Goal: Task Accomplishment & Management: Use online tool/utility

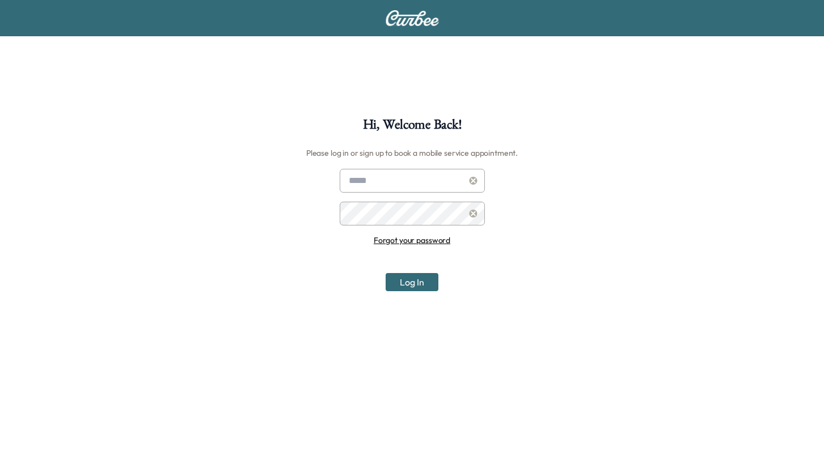
type input "**********"
click at [426, 283] on button "Log In" at bounding box center [411, 282] width 53 height 18
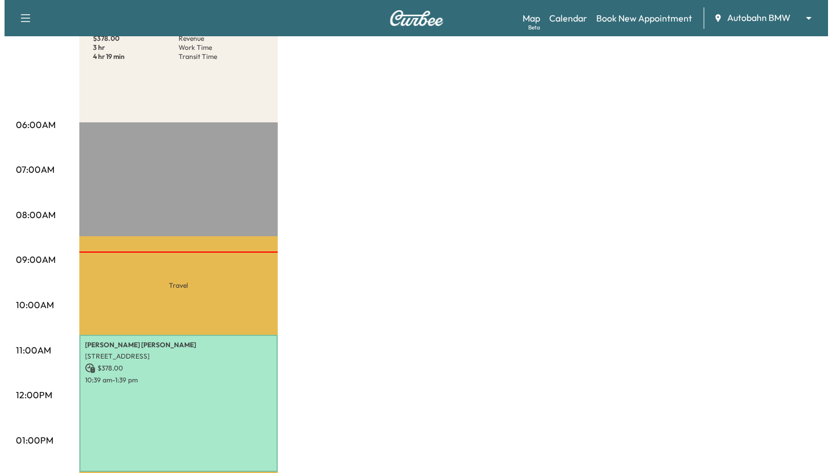
scroll to position [340, 0]
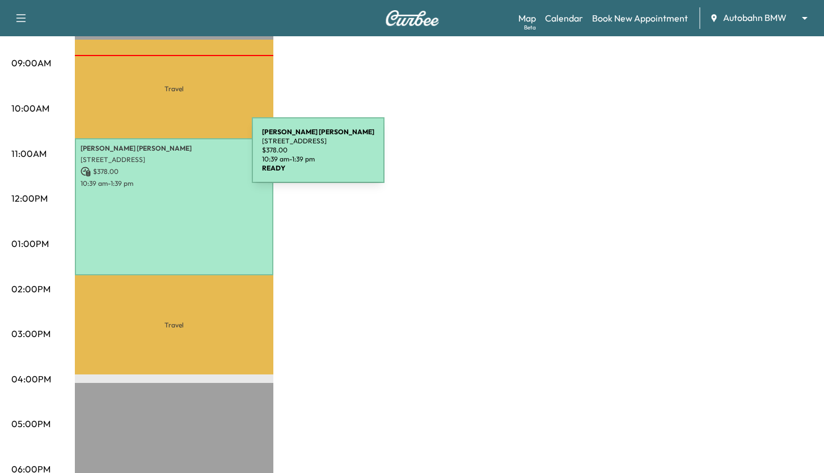
click at [167, 157] on p "[STREET_ADDRESS]" at bounding box center [173, 159] width 187 height 9
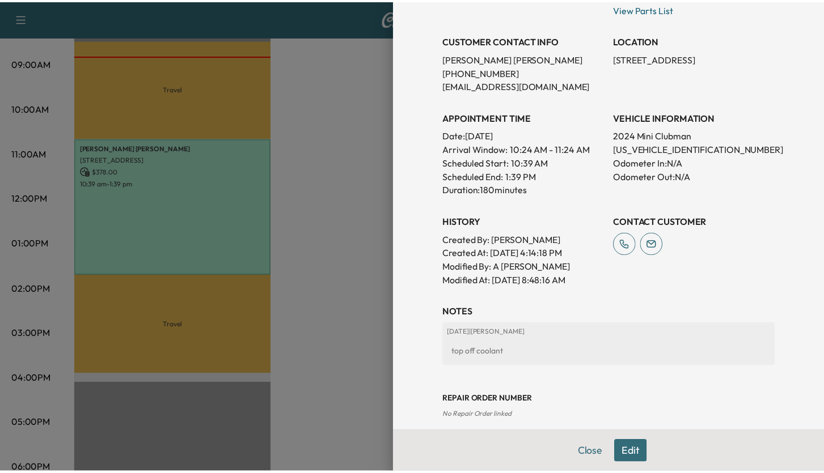
scroll to position [291, 0]
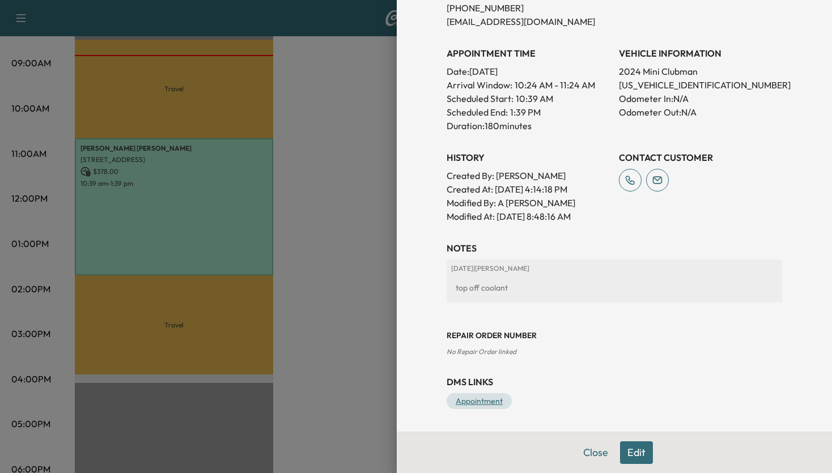
click at [484, 402] on link "Appointment" at bounding box center [479, 401] width 65 height 16
click at [348, 329] on div at bounding box center [416, 236] width 832 height 473
